Goal: Check status: Check status

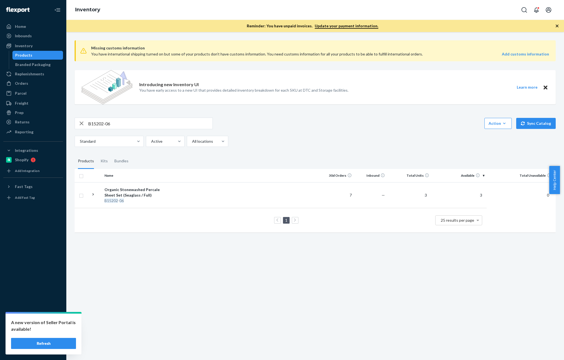
click at [55, 343] on button "Refresh" at bounding box center [43, 343] width 65 height 11
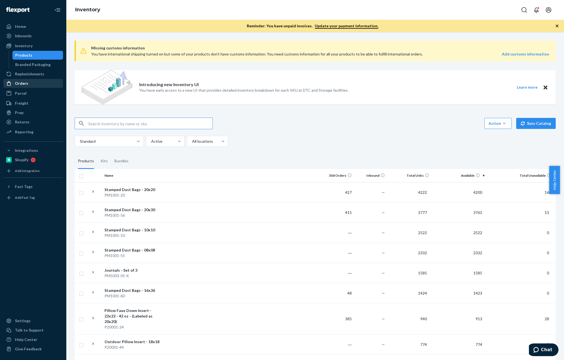
drag, startPoint x: 23, startPoint y: 80, endPoint x: 40, endPoint y: 83, distance: 17.4
click at [23, 80] on div "Orders" at bounding box center [33, 84] width 59 height 8
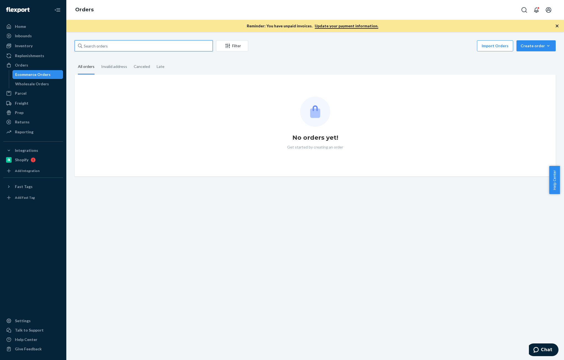
click at [131, 48] on input "text" at bounding box center [144, 45] width 138 height 11
paste input "[PERSON_NAME]"
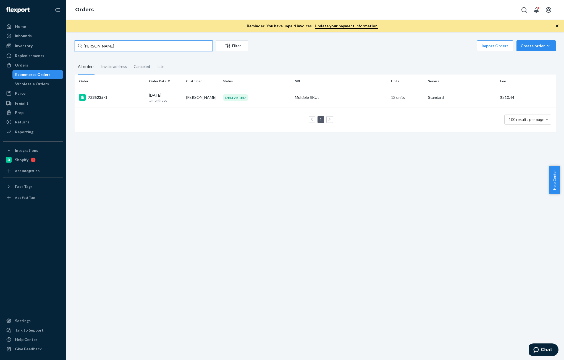
click at [134, 45] on input "[PERSON_NAME]" at bounding box center [144, 45] width 138 height 11
paste input "[PERSON_NAME]"
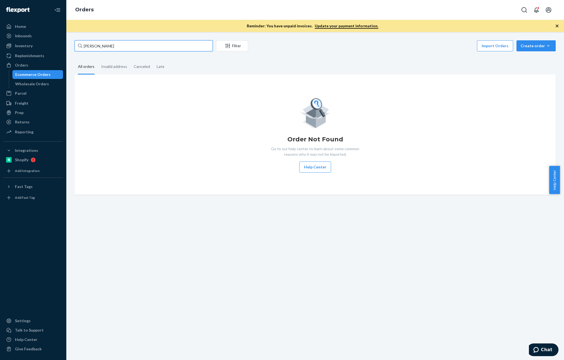
click at [104, 46] on input "[PERSON_NAME]" at bounding box center [144, 45] width 138 height 11
click at [104, 45] on input "[PERSON_NAME]" at bounding box center [144, 45] width 138 height 11
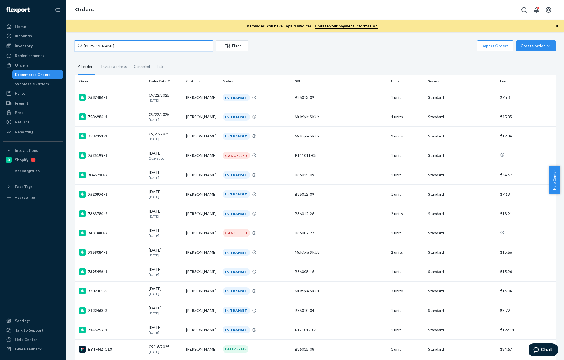
paste input "[PERSON_NAME]"
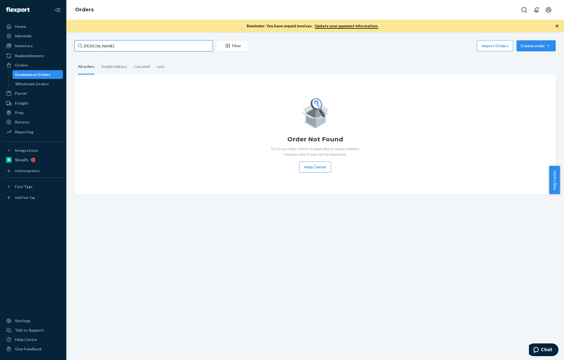
drag, startPoint x: 128, startPoint y: 47, endPoint x: 128, endPoint y: 41, distance: 6.1
click at [128, 47] on input "[PERSON_NAME]" at bounding box center [144, 45] width 138 height 11
paste input "[PERSON_NAME]"
type input "[PERSON_NAME]"
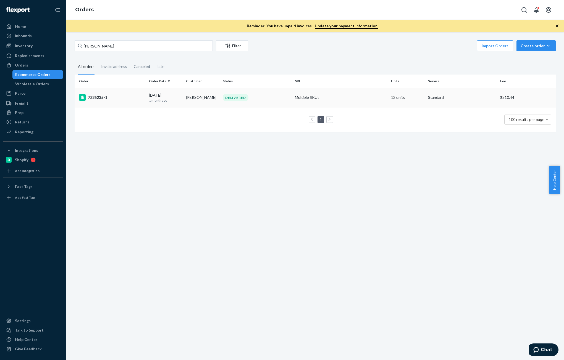
click at [124, 99] on div "7235235-1" at bounding box center [111, 97] width 65 height 7
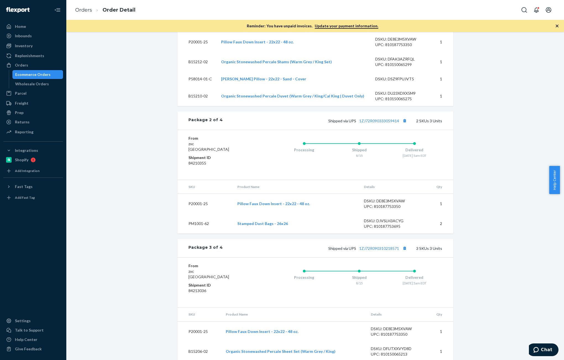
scroll to position [438, 0]
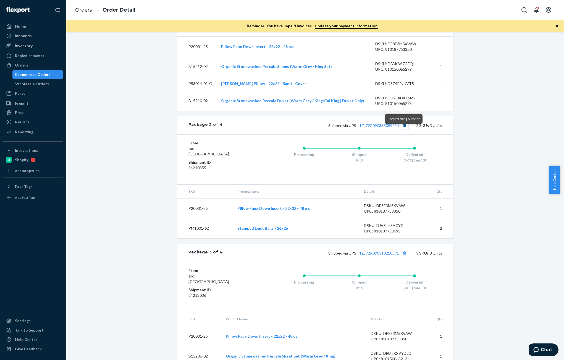
click at [403, 129] on button "Copy tracking number" at bounding box center [404, 125] width 7 height 7
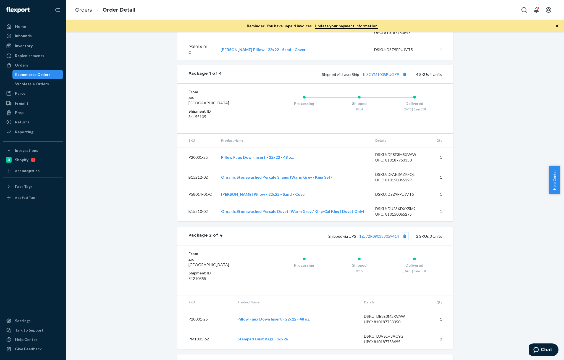
scroll to position [300, 0]
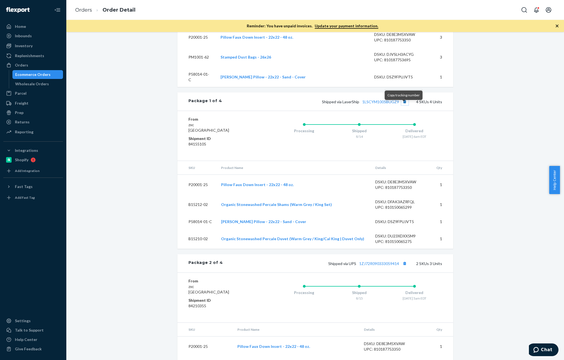
click at [403, 105] on button "Copy tracking number" at bounding box center [404, 101] width 7 height 7
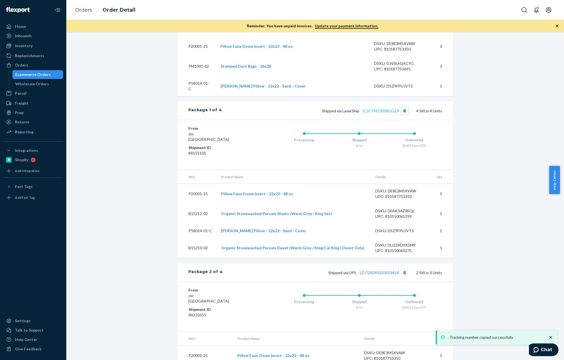
scroll to position [273, 0]
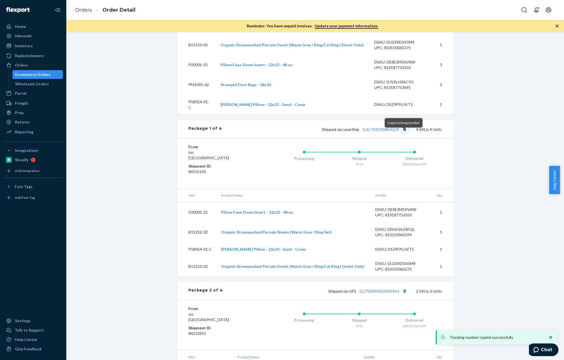
click at [406, 133] on button "Copy tracking number" at bounding box center [404, 129] width 7 height 7
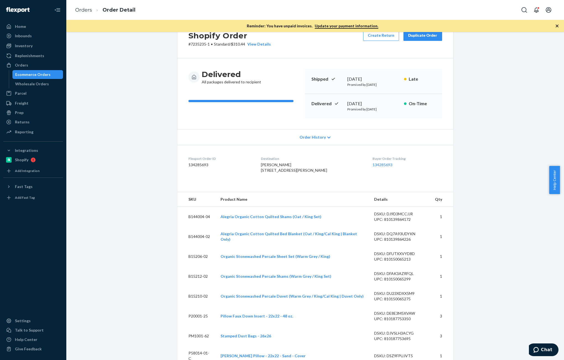
scroll to position [0, 0]
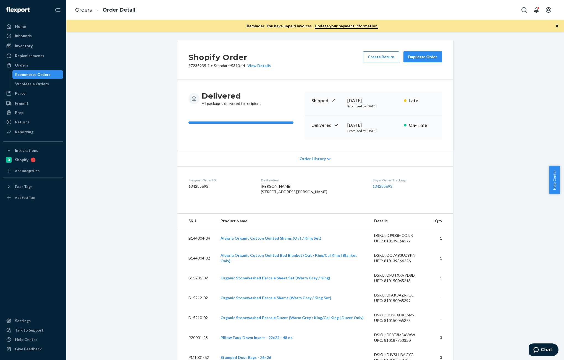
click at [426, 56] on div "Duplicate Order" at bounding box center [422, 57] width 29 height 6
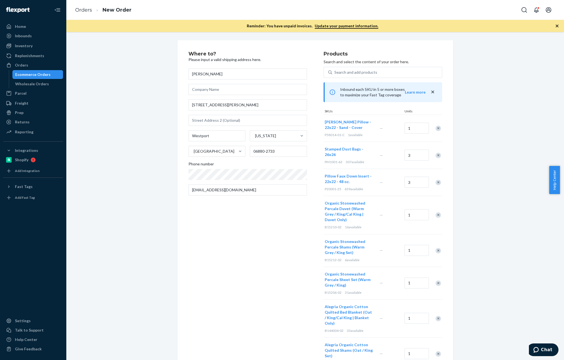
click at [430, 93] on icon "close" at bounding box center [433, 92] width 6 height 6
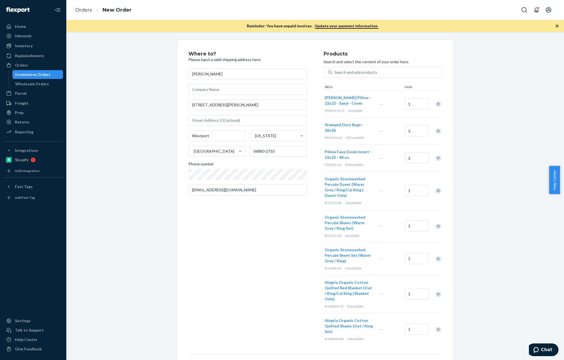
click at [438, 102] on div "Remove Item" at bounding box center [438, 104] width 6 height 6
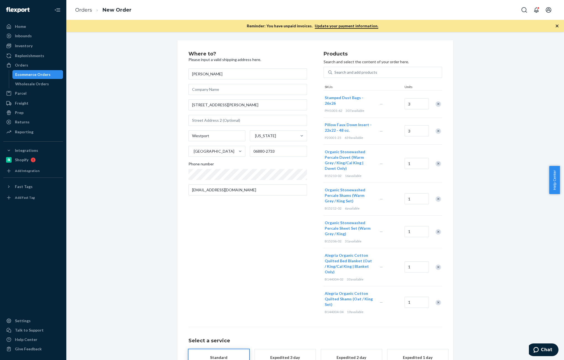
click at [436, 103] on div "Remove Item" at bounding box center [438, 104] width 6 height 6
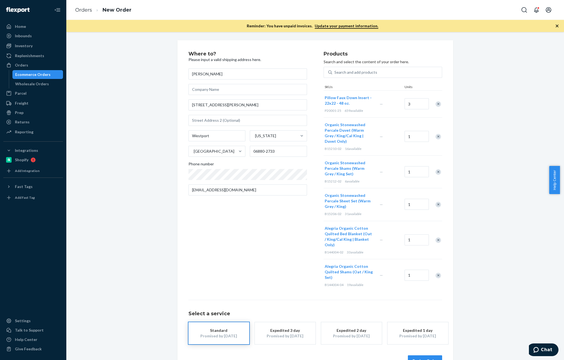
click at [436, 103] on div "Remove Item" at bounding box center [438, 104] width 6 height 6
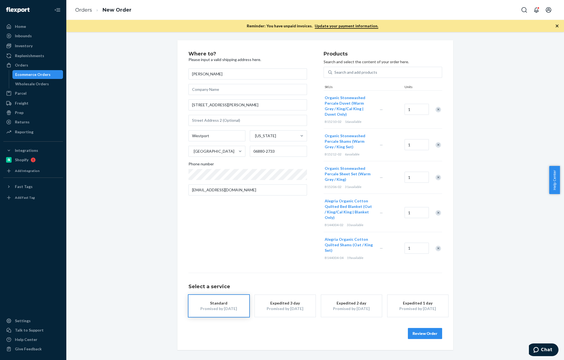
click at [436, 103] on div at bounding box center [435, 109] width 14 height 15
click at [436, 110] on div "Remove Item" at bounding box center [438, 110] width 6 height 6
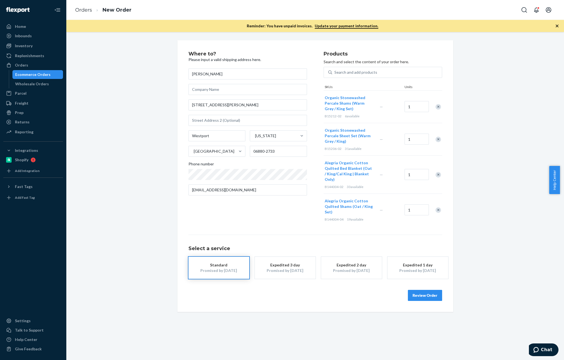
click at [436, 110] on div at bounding box center [435, 106] width 14 height 15
click at [435, 108] on div "Remove Item" at bounding box center [438, 107] width 6 height 6
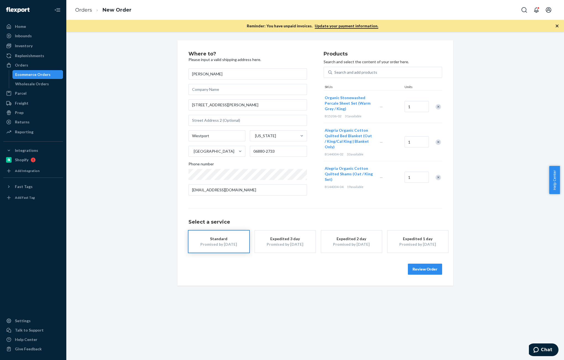
click at [436, 110] on div at bounding box center [435, 106] width 14 height 15
click at [435, 105] on div "Remove Item" at bounding box center [438, 107] width 6 height 6
click at [435, 107] on div "Remove Item" at bounding box center [438, 110] width 6 height 6
click at [436, 107] on div "Remove Item" at bounding box center [438, 107] width 6 height 6
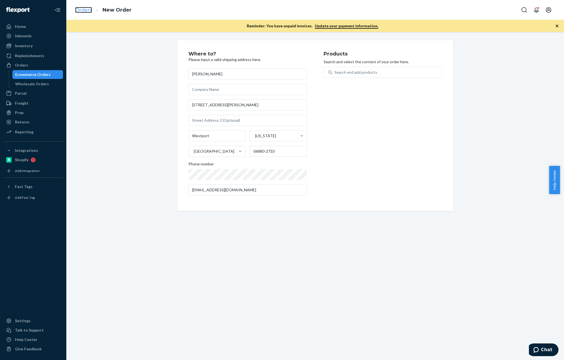
click at [86, 8] on link "Orders" at bounding box center [83, 10] width 17 height 6
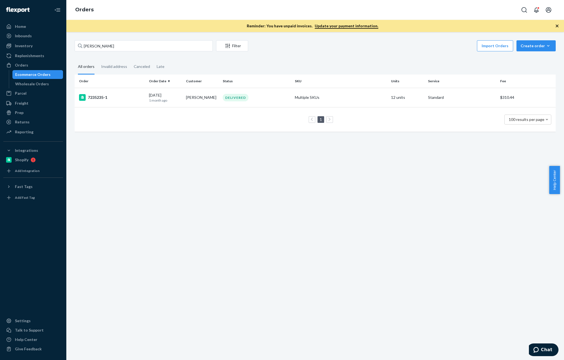
click at [184, 93] on td "[PERSON_NAME]" at bounding box center [202, 97] width 37 height 19
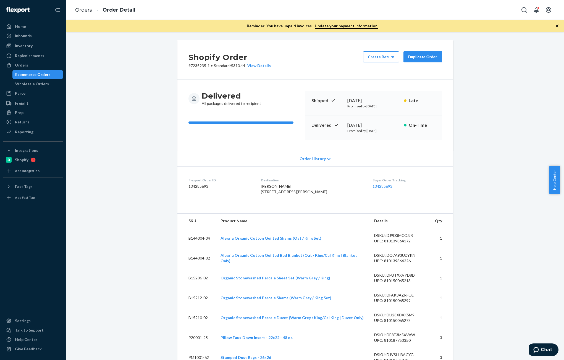
click at [424, 57] on div "Duplicate Order" at bounding box center [422, 57] width 29 height 6
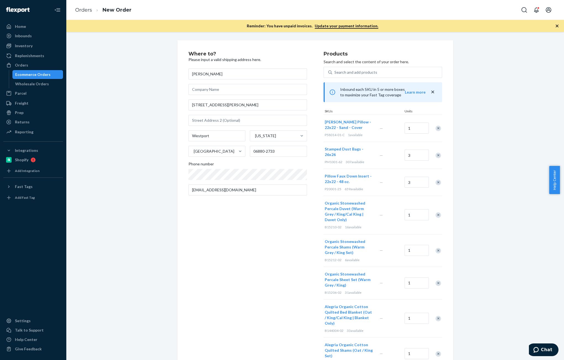
click at [437, 153] on div "Remove Item" at bounding box center [438, 156] width 6 height 6
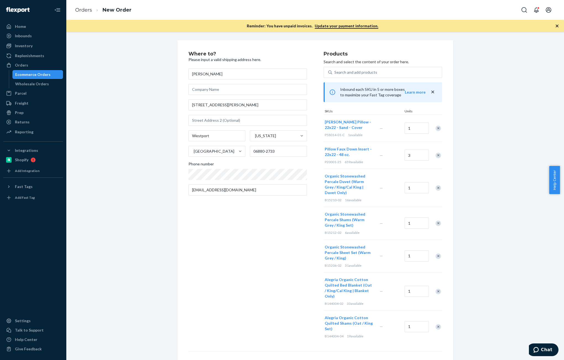
click at [437, 152] on div at bounding box center [435, 155] width 14 height 15
click at [435, 154] on div "Remove Item" at bounding box center [438, 156] width 6 height 6
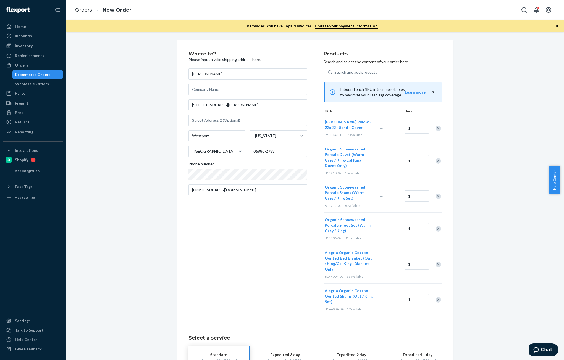
click at [435, 160] on div "Remove Item" at bounding box center [438, 161] width 6 height 6
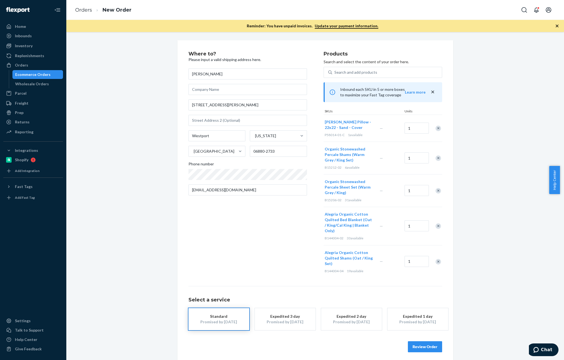
click at [435, 160] on div "Remove Item" at bounding box center [438, 158] width 6 height 6
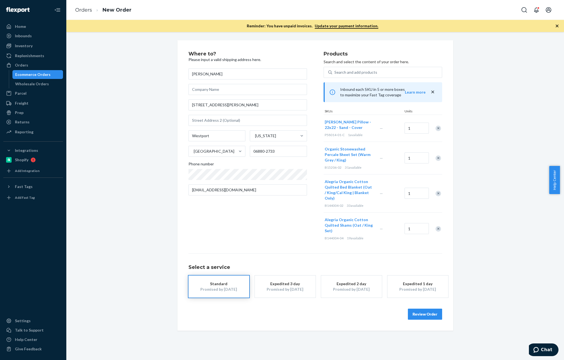
click at [435, 160] on div "Remove Item" at bounding box center [438, 158] width 6 height 6
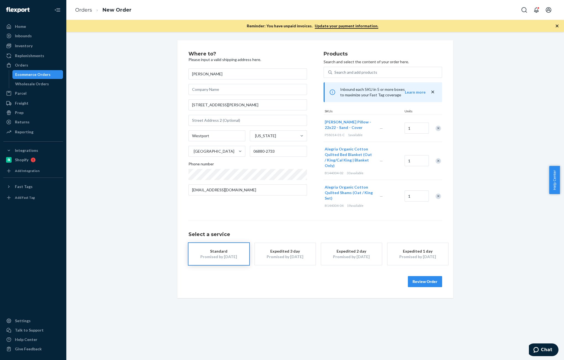
click at [435, 159] on div "Remove Item" at bounding box center [438, 161] width 6 height 6
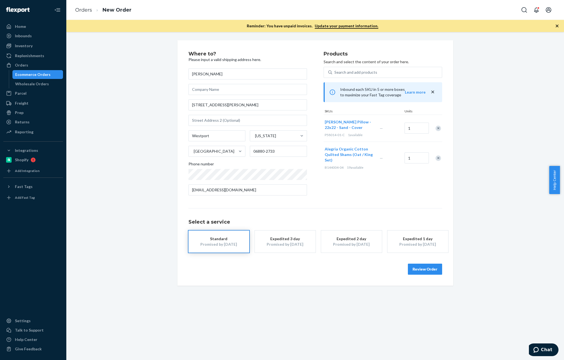
click at [435, 158] on div "Remove Item" at bounding box center [438, 158] width 6 height 6
click at [17, 27] on div "Home" at bounding box center [20, 27] width 11 height 6
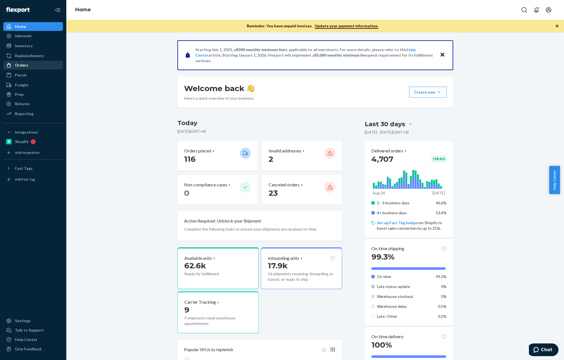
click at [24, 65] on div "Orders" at bounding box center [21, 65] width 13 height 6
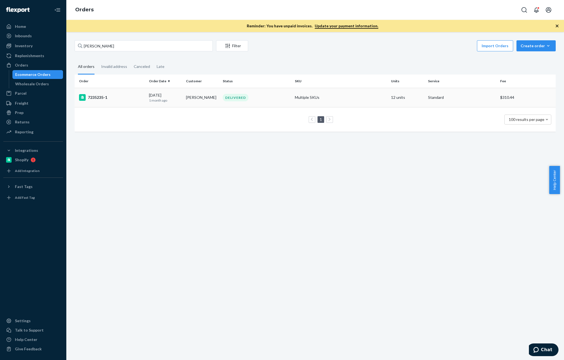
click at [127, 99] on div "7235235-1" at bounding box center [111, 97] width 65 height 7
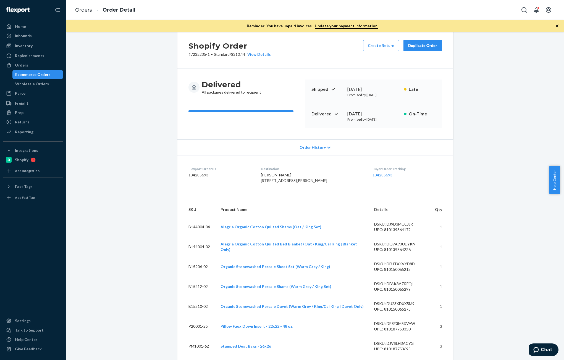
scroll to position [55, 0]
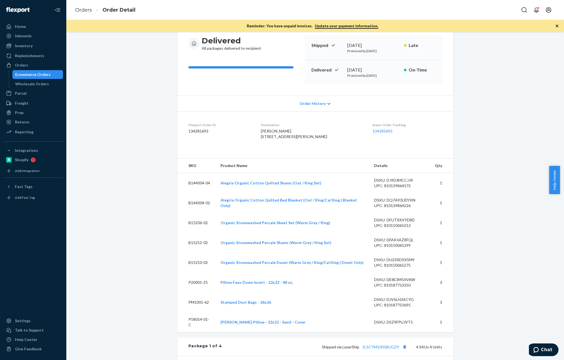
click at [199, 131] on dd "134285693" at bounding box center [220, 131] width 64 height 6
copy dd "134285693"
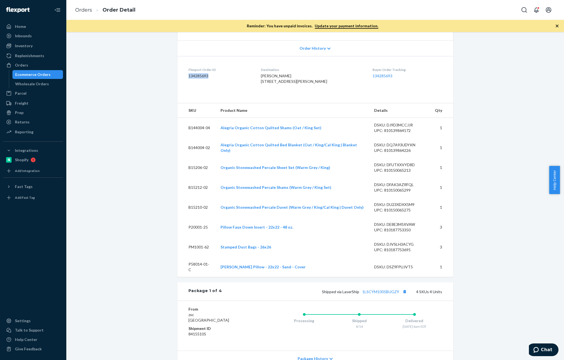
scroll to position [138, 0]
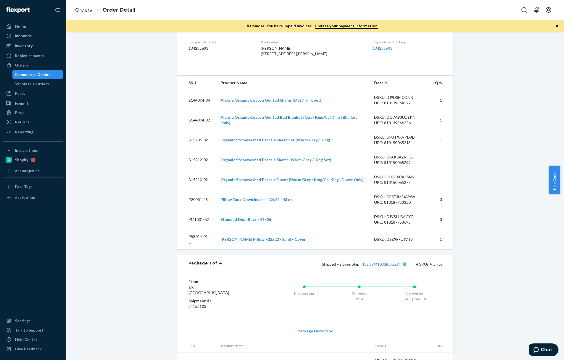
click at [403, 242] on div "DSKU: DSZ9FPUJVT5" at bounding box center [400, 240] width 52 height 6
copy div "DSZ9FPUJVT5"
drag, startPoint x: 300, startPoint y: 250, endPoint x: 221, endPoint y: 249, distance: 79.5
click at [220, 249] on td "[PERSON_NAME] Pillow - 22x22 - Sand - Cover" at bounding box center [293, 239] width 154 height 20
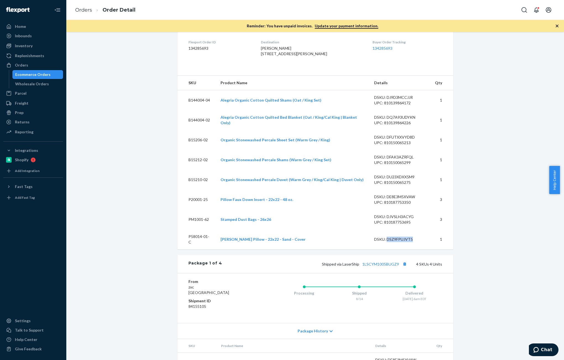
copy link "[PERSON_NAME] Pillow - 22x22 - Sand - Cover"
click at [391, 242] on div "DSKU: DSZ9FPUJVT5" at bounding box center [400, 240] width 52 height 6
copy div "DSZ9FPUJVT5"
click at [22, 51] on div "Inventory Products Branded Packaging" at bounding box center [33, 45] width 60 height 9
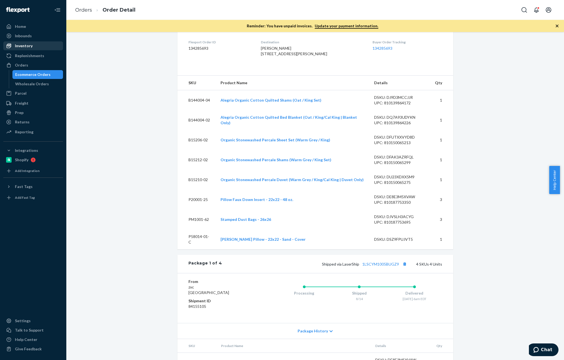
click at [28, 46] on div "Inventory" at bounding box center [24, 46] width 18 height 6
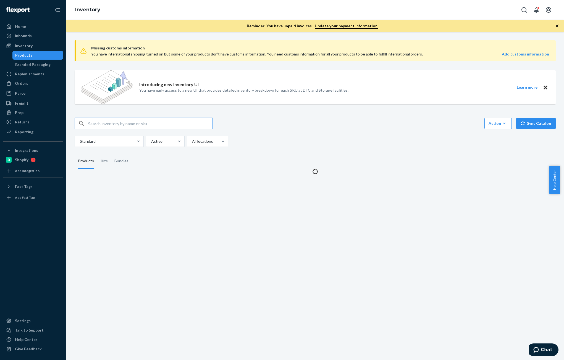
click at [123, 124] on input "text" at bounding box center [150, 123] width 124 height 11
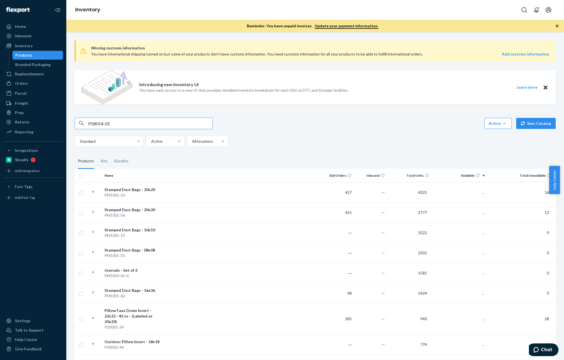
type input "P58014-01"
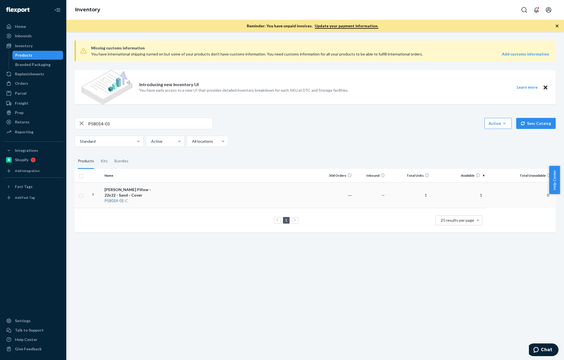
click at [127, 198] on div "P58014 - 01 -C" at bounding box center [133, 201] width 58 height 6
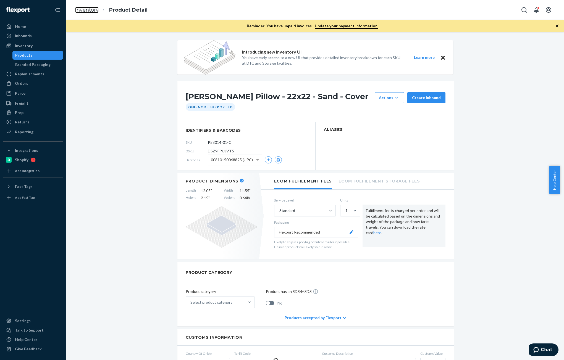
click at [81, 11] on link "Inventory" at bounding box center [86, 10] width 23 height 6
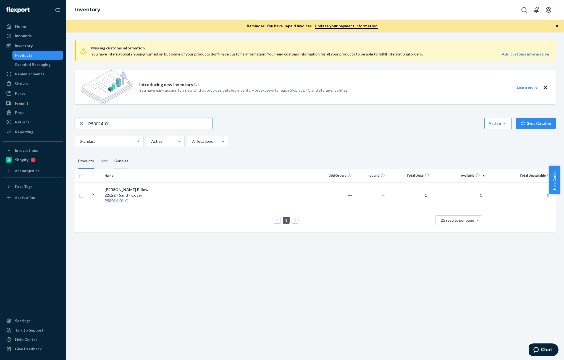
click at [112, 163] on div "Bundles" at bounding box center [121, 161] width 21 height 15
click at [111, 154] on input "Bundles" at bounding box center [111, 154] width 0 height 0
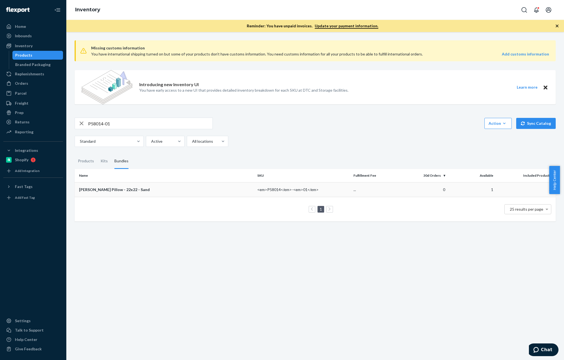
click at [164, 190] on div "[PERSON_NAME] Pillow - 22x22 - Sand" at bounding box center [166, 190] width 174 height 6
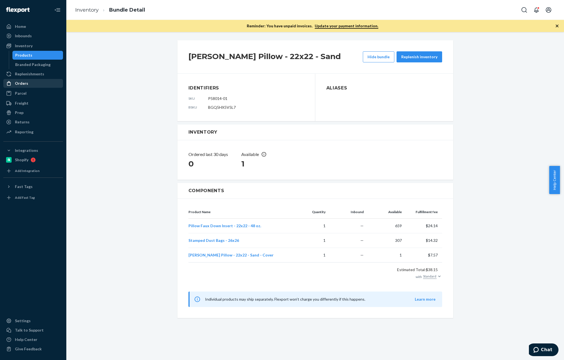
click at [23, 87] on div "Orders" at bounding box center [33, 84] width 59 height 8
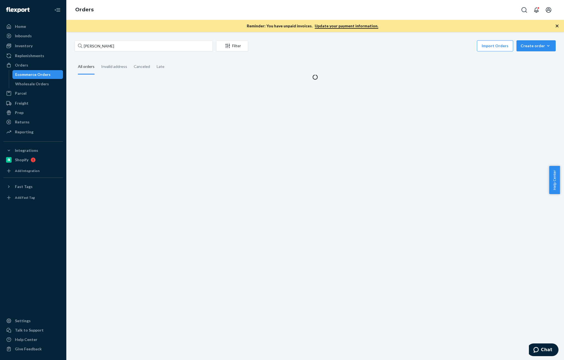
click at [163, 51] on div "[PERSON_NAME] Filter Import Orders Create order Ecommerce order Removal order" at bounding box center [315, 46] width 481 height 12
click at [160, 48] on input "[PERSON_NAME]" at bounding box center [144, 45] width 138 height 11
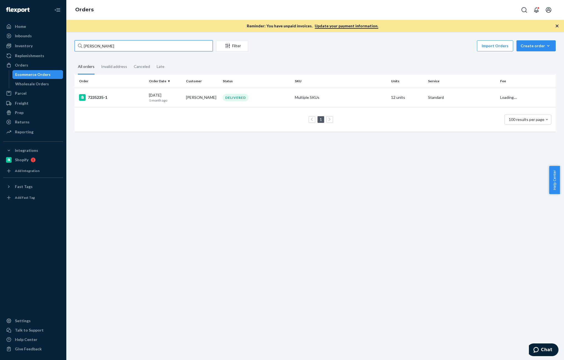
paste input "[PERSON_NAME]"
type input "[PERSON_NAME]"
click at [153, 99] on p "[DATE]" at bounding box center [165, 100] width 32 height 5
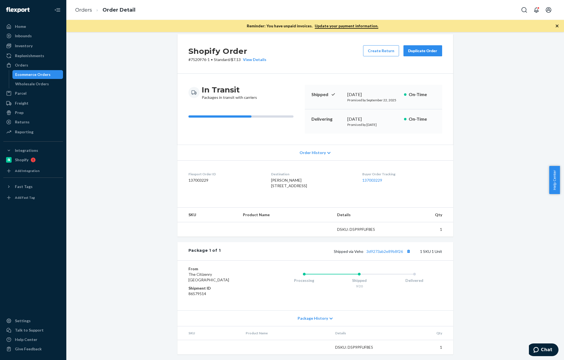
scroll to position [18, 0]
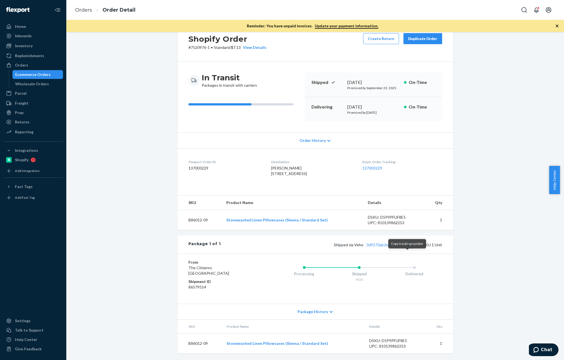
click at [406, 248] on button "Copy tracking number" at bounding box center [408, 244] width 7 height 7
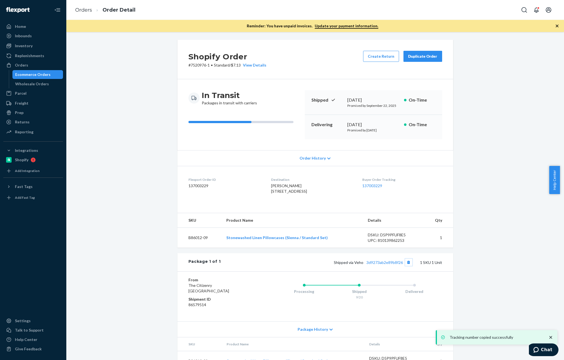
scroll to position [0, 0]
click at [80, 15] on ol "Orders Order Detail" at bounding box center [105, 10] width 69 height 16
drag, startPoint x: 83, startPoint y: 9, endPoint x: 118, endPoint y: 35, distance: 43.5
click at [83, 9] on link "Orders" at bounding box center [83, 10] width 17 height 6
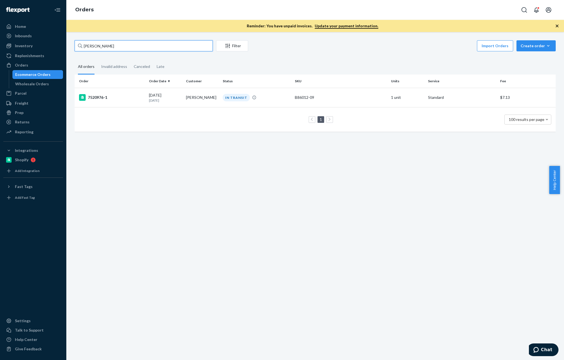
click at [146, 47] on input "[PERSON_NAME]" at bounding box center [144, 45] width 138 height 11
paste input "137023376"
type input "137023376"
click at [165, 100] on p "[DATE]" at bounding box center [165, 100] width 32 height 5
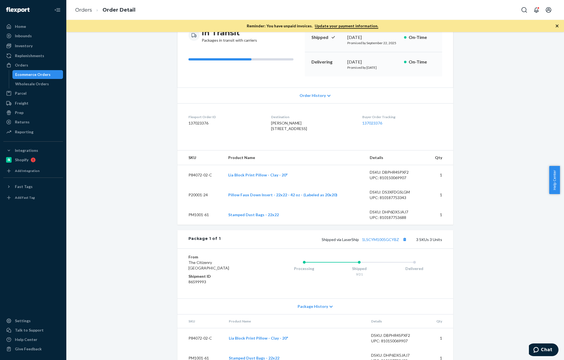
scroll to position [83, 0]
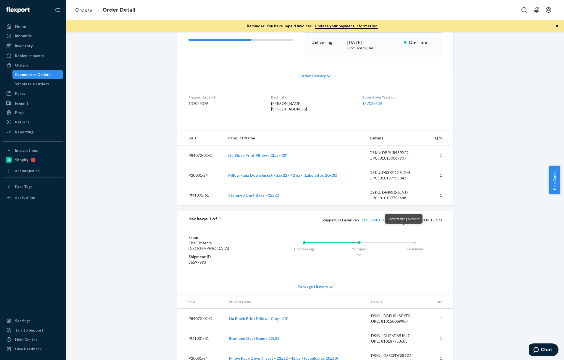
click at [404, 223] on button "Copy tracking number" at bounding box center [404, 219] width 7 height 7
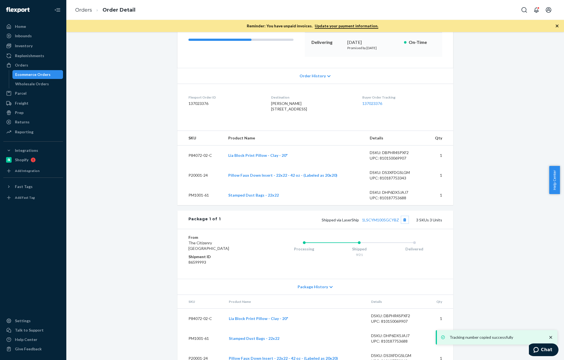
scroll to position [109, 0]
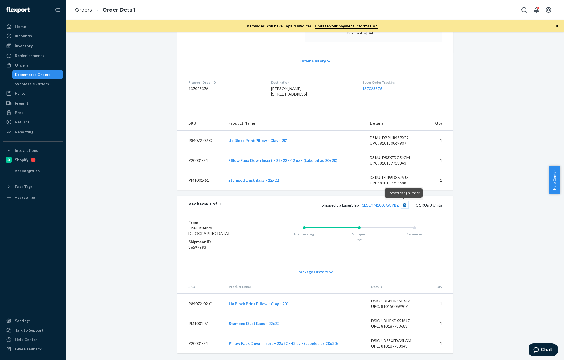
click at [404, 206] on button "Copy tracking number" at bounding box center [404, 204] width 7 height 7
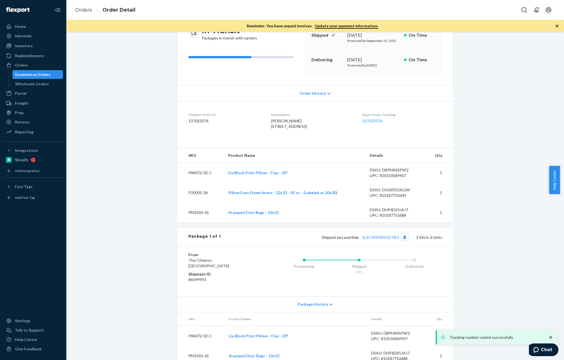
scroll to position [54, 0]
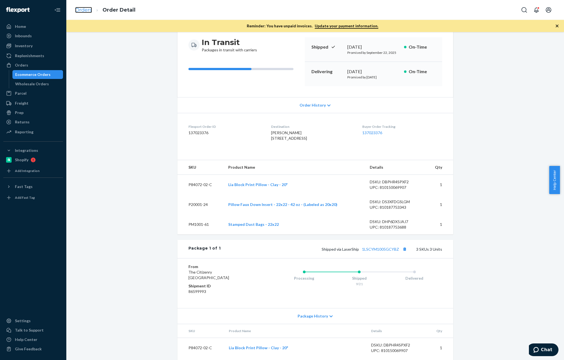
click at [82, 9] on link "Orders" at bounding box center [83, 10] width 17 height 6
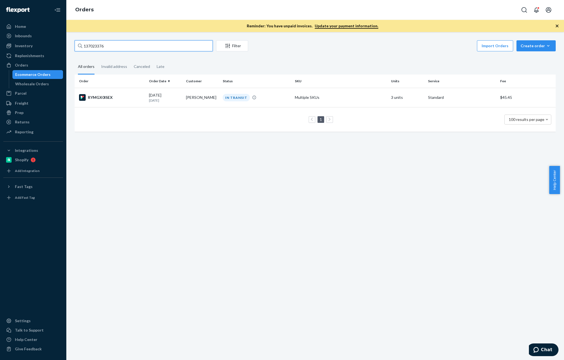
click at [144, 50] on input "137023376" at bounding box center [144, 45] width 138 height 11
click at [123, 101] on td "RYMGX0ISEX" at bounding box center [111, 97] width 72 height 19
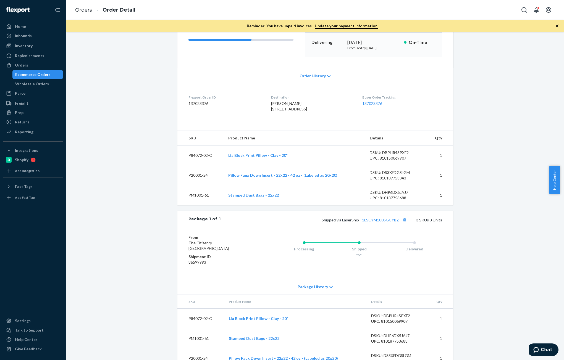
scroll to position [109, 0]
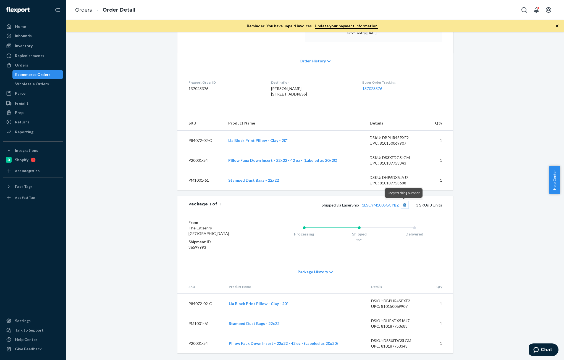
click at [401, 206] on button "Copy tracking number" at bounding box center [404, 204] width 7 height 7
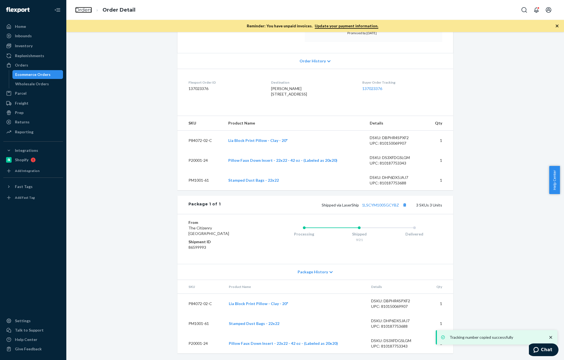
drag, startPoint x: 77, startPoint y: 12, endPoint x: 123, endPoint y: 35, distance: 50.5
click at [77, 12] on link "Orders" at bounding box center [83, 10] width 17 height 6
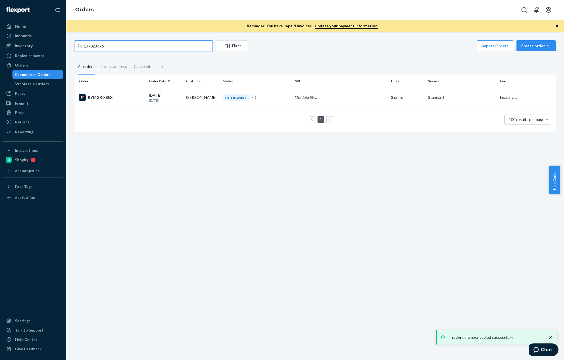
click at [180, 46] on input "137023376" at bounding box center [144, 45] width 138 height 11
paste input "02658"
type input "137002658"
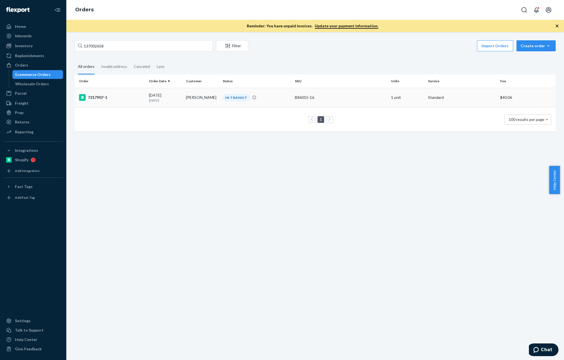
click at [175, 96] on div "[DATE] [DATE]" at bounding box center [165, 98] width 32 height 10
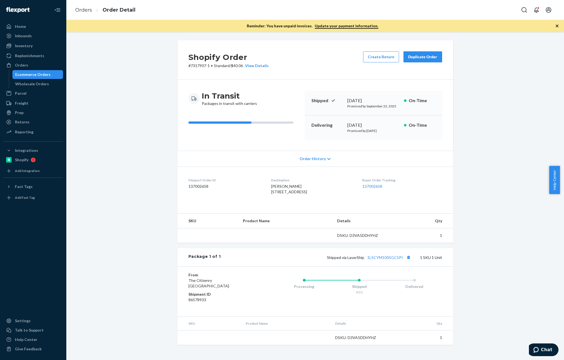
scroll to position [2, 0]
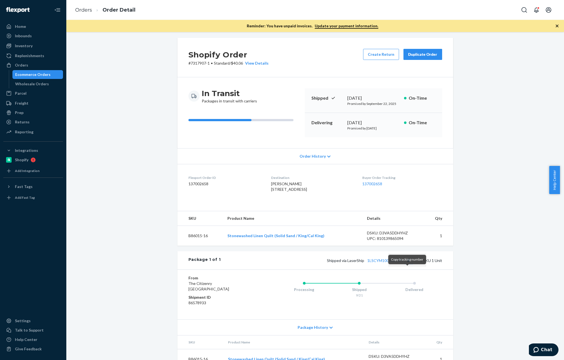
click at [408, 264] on button "Copy tracking number" at bounding box center [408, 260] width 7 height 7
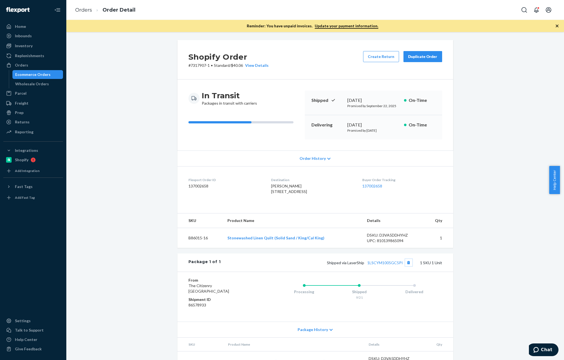
scroll to position [0, 0]
click at [76, 11] on link "Orders" at bounding box center [83, 10] width 17 height 6
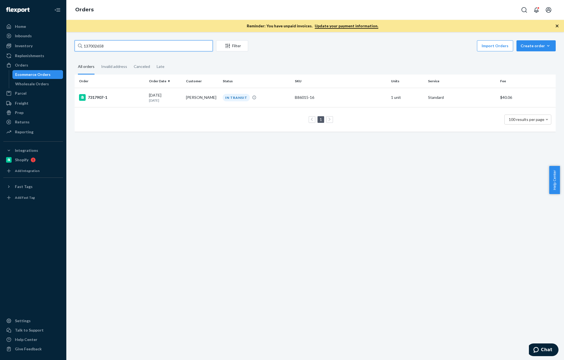
click at [127, 48] on input "137002658" at bounding box center [144, 45] width 138 height 11
paste input "1936"
type input "137001936"
click at [169, 96] on div "[DATE] [DATE]" at bounding box center [165, 98] width 32 height 10
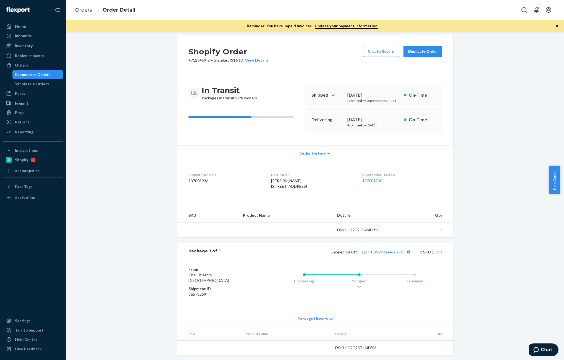
scroll to position [18, 0]
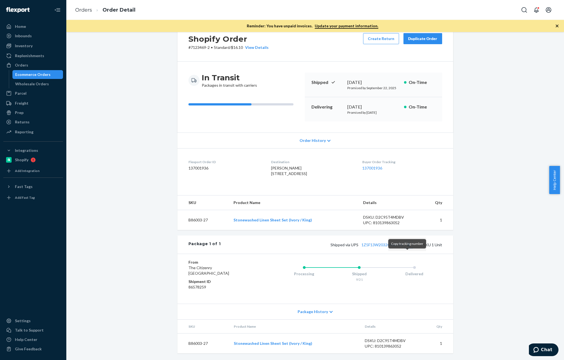
click at [408, 248] on button "Copy tracking number" at bounding box center [408, 244] width 7 height 7
click at [23, 64] on div "Orders" at bounding box center [21, 65] width 13 height 6
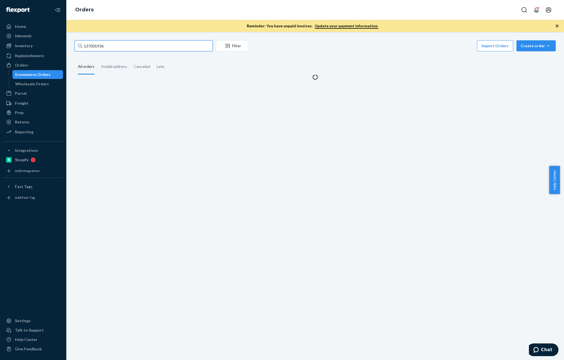
click at [139, 48] on input "137001936" at bounding box center [144, 45] width 138 height 11
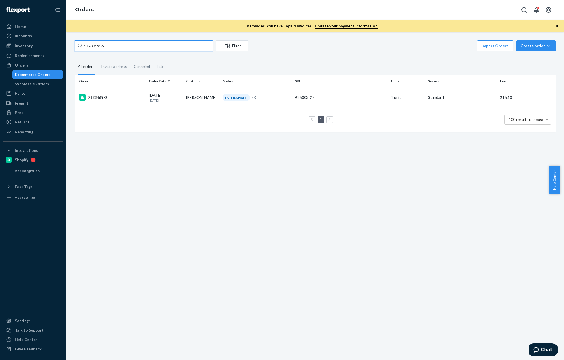
paste input "2226"
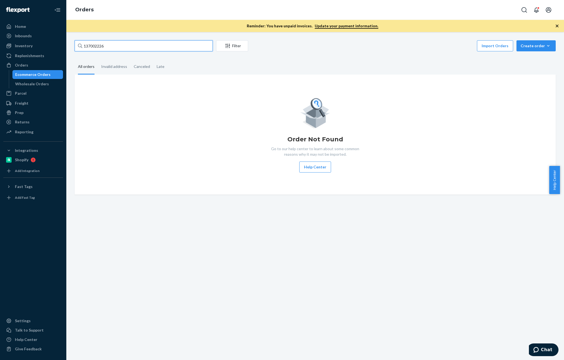
click at [113, 46] on input "137002226" at bounding box center [144, 45] width 138 height 11
type input "137002226"
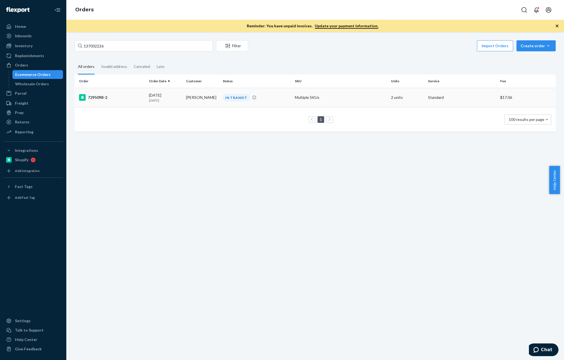
click at [161, 95] on div "[DATE] [DATE]" at bounding box center [165, 98] width 32 height 10
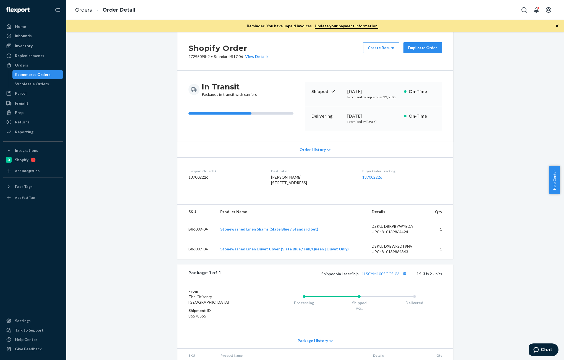
scroll to position [69, 0]
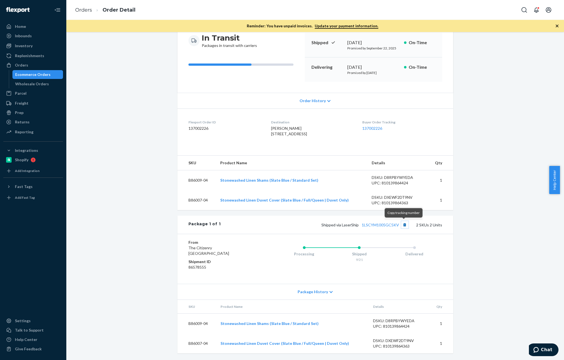
click at [404, 226] on button "Copy tracking number" at bounding box center [404, 224] width 7 height 7
click at [30, 73] on div "Ecommerce Orders" at bounding box center [32, 75] width 35 height 6
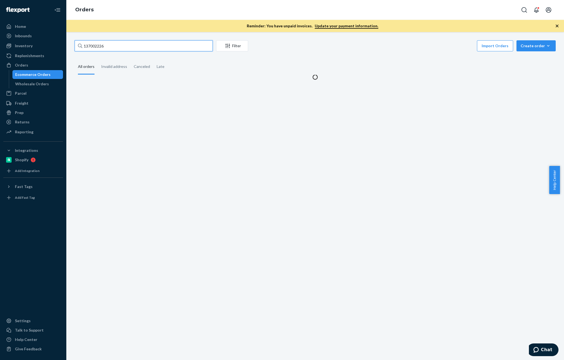
click at [118, 49] on input "137002226" at bounding box center [144, 45] width 138 height 11
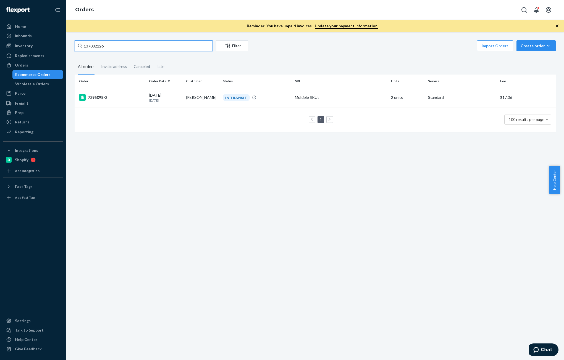
paste input "[PERSON_NAME]"
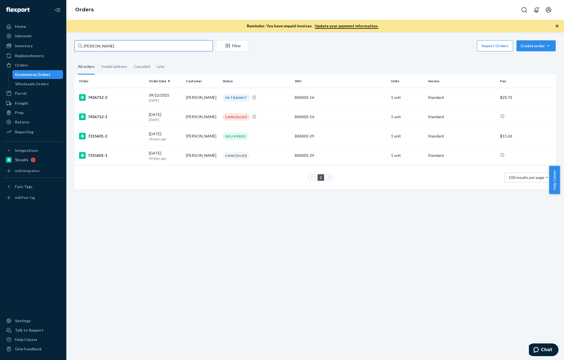
type input "[PERSON_NAME]"
click at [126, 100] on div "7436712-2" at bounding box center [111, 97] width 65 height 7
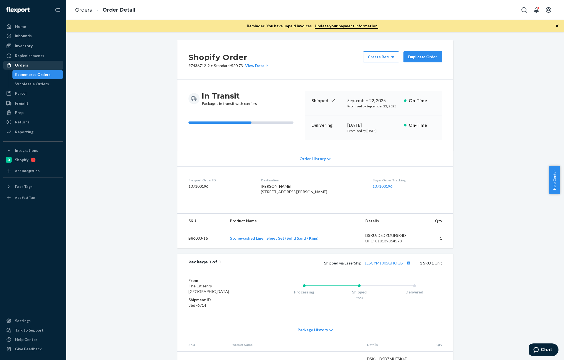
click at [20, 48] on div "Inventory" at bounding box center [24, 46] width 18 height 6
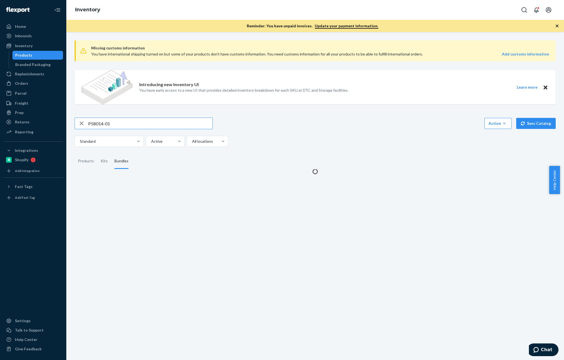
click at [132, 127] on input "P58014-01" at bounding box center [150, 123] width 124 height 11
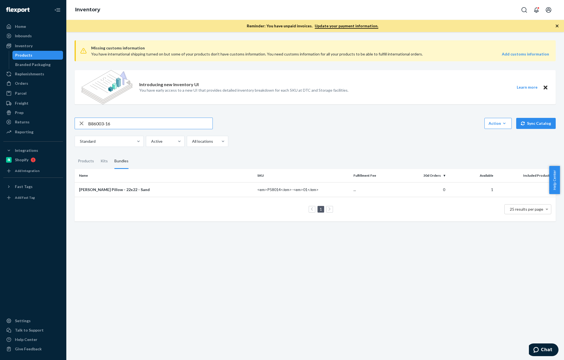
type input "B86003-16"
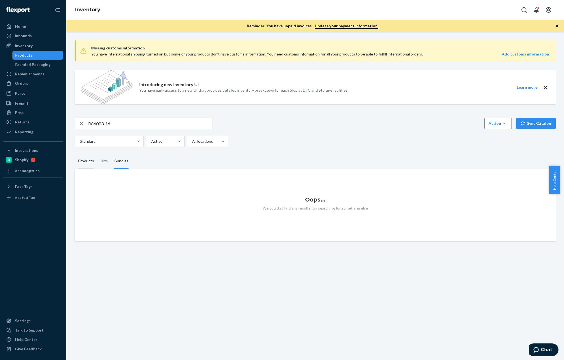
click at [89, 163] on div "Products" at bounding box center [86, 161] width 16 height 15
click at [75, 154] on input "Products" at bounding box center [75, 154] width 0 height 0
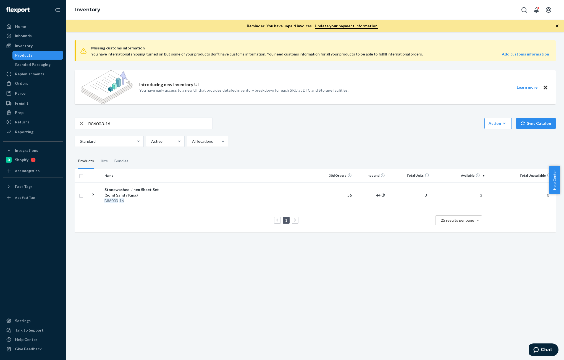
drag, startPoint x: 28, startPoint y: 85, endPoint x: 101, endPoint y: 101, distance: 75.3
click at [28, 85] on div "Orders" at bounding box center [33, 84] width 59 height 8
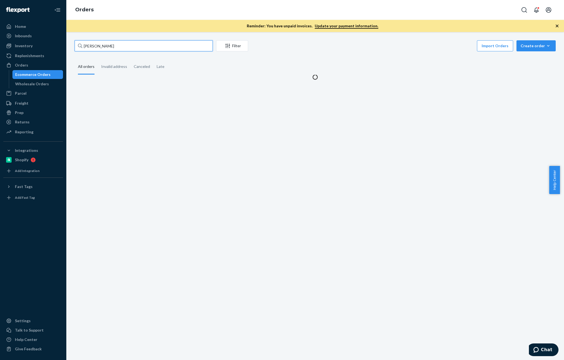
click at [126, 47] on input "[PERSON_NAME]" at bounding box center [144, 45] width 138 height 11
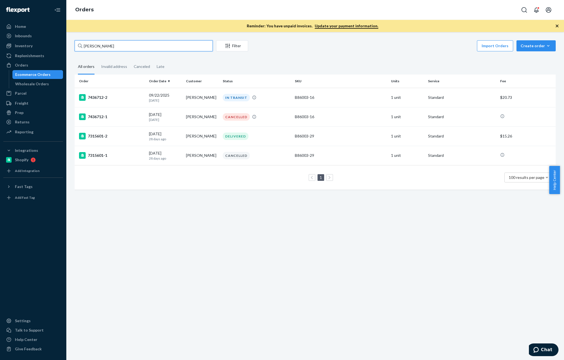
paste input "137001801"
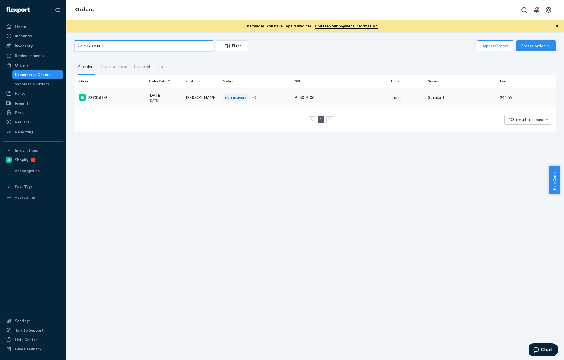
type input "137001801"
click at [147, 96] on td "[DATE] [DATE]" at bounding box center [165, 97] width 37 height 19
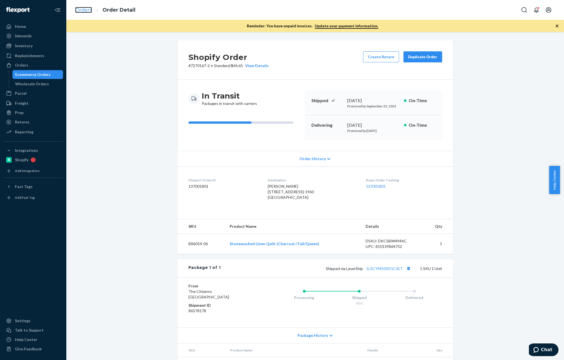
click at [82, 12] on link "Orders" at bounding box center [83, 10] width 17 height 6
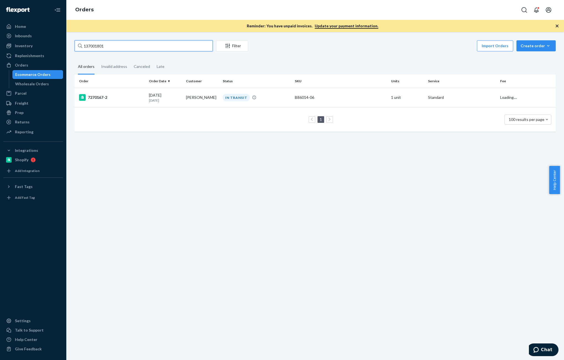
click at [142, 47] on input "137001801" at bounding box center [144, 45] width 138 height 11
paste input "[PERSON_NAME]"
type input "[PERSON_NAME]"
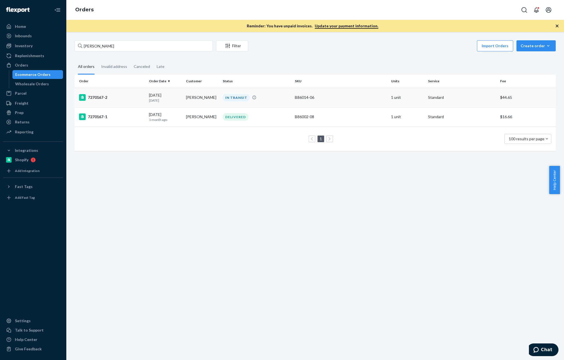
click at [170, 94] on div "[DATE] [DATE]" at bounding box center [165, 98] width 32 height 10
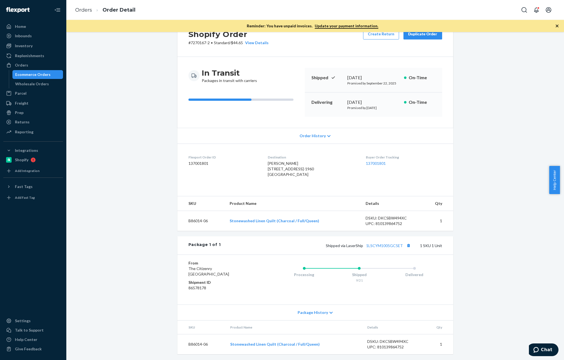
scroll to position [28, 0]
drag, startPoint x: 24, startPoint y: 46, endPoint x: 55, endPoint y: 57, distance: 33.2
click at [24, 46] on div "Inventory" at bounding box center [24, 46] width 18 height 6
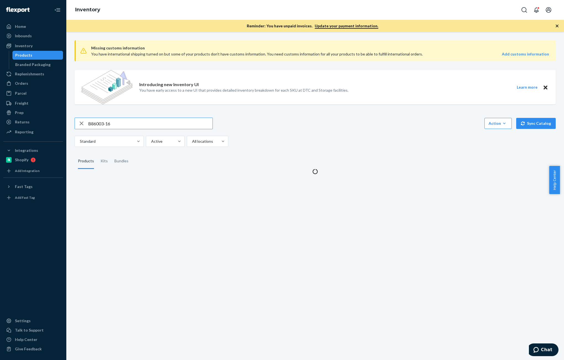
click at [125, 124] on input "B86003-16" at bounding box center [150, 123] width 124 height 11
type input "B86007-19"
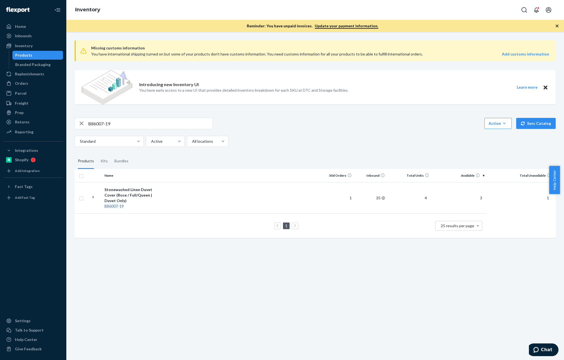
click at [20, 83] on div "Orders" at bounding box center [21, 84] width 13 height 6
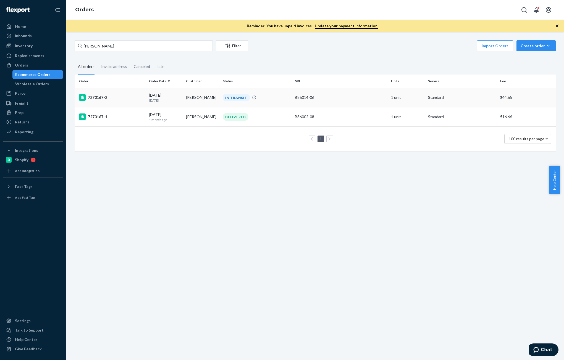
click at [227, 99] on div "IN TRANSIT" at bounding box center [236, 97] width 27 height 7
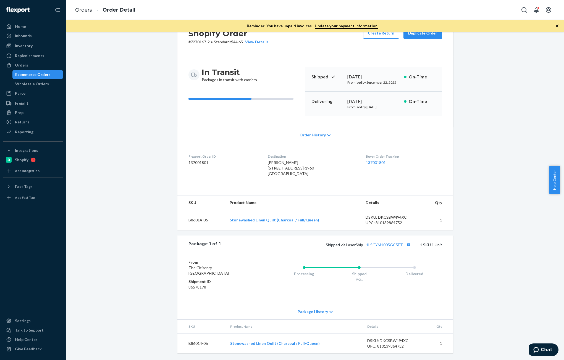
scroll to position [29, 0]
